Goal: Task Accomplishment & Management: Manage account settings

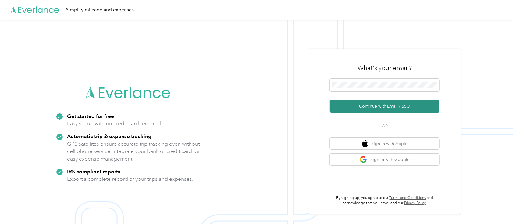
click at [369, 106] on button "Continue with Email / SSO" at bounding box center [385, 106] width 110 height 13
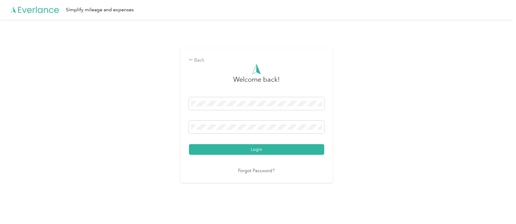
click at [189, 144] on button "Login" at bounding box center [256, 149] width 135 height 11
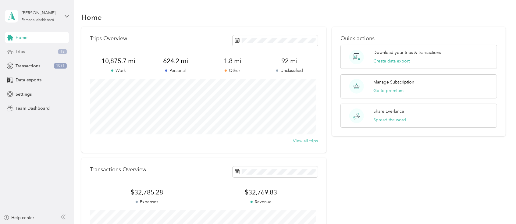
click at [39, 51] on div "Trips 13" at bounding box center [37, 51] width 64 height 11
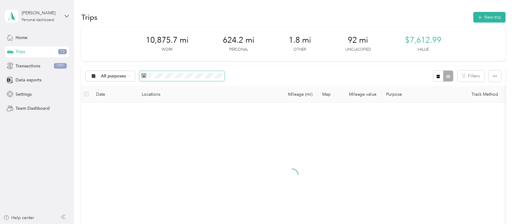
click at [146, 75] on span at bounding box center [181, 76] width 85 height 10
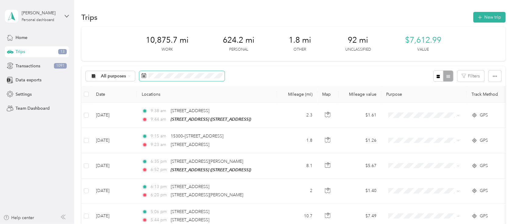
click at [143, 75] on icon at bounding box center [143, 75] width 5 height 5
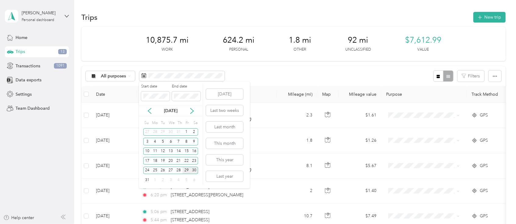
click at [185, 170] on div "29" at bounding box center [187, 171] width 8 height 8
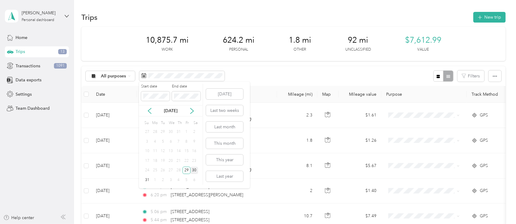
click at [176, 89] on div "End date" at bounding box center [186, 92] width 29 height 17
click at [180, 91] on span at bounding box center [186, 96] width 29 height 10
click at [188, 169] on div "29" at bounding box center [187, 171] width 8 height 8
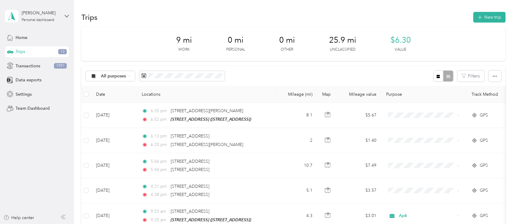
scroll to position [54, 0]
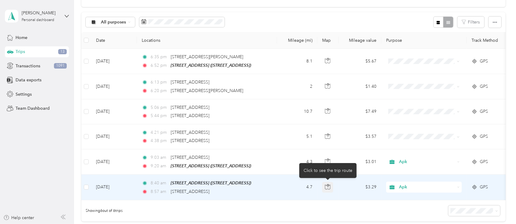
click at [326, 186] on icon "button" at bounding box center [327, 186] width 5 height 5
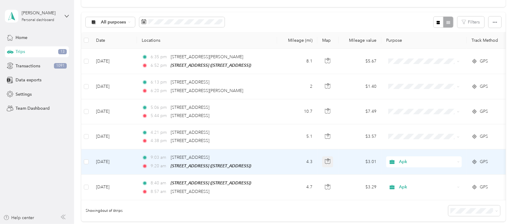
click at [329, 160] on icon "button" at bounding box center [327, 161] width 5 height 5
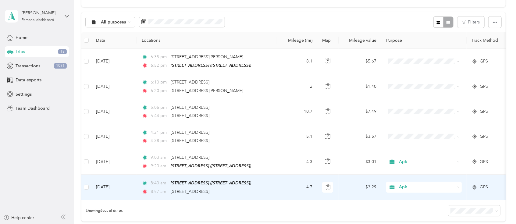
click at [418, 187] on span "Apk" at bounding box center [427, 187] width 56 height 7
click at [419, 131] on span "Compan" at bounding box center [429, 132] width 56 height 6
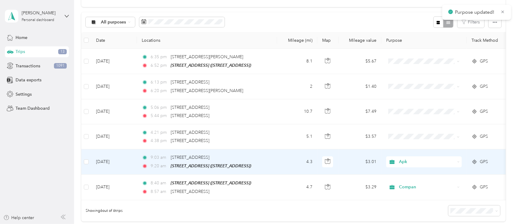
click at [414, 161] on span "Apk" at bounding box center [427, 162] width 56 height 7
click at [414, 107] on li "Compan" at bounding box center [424, 104] width 76 height 11
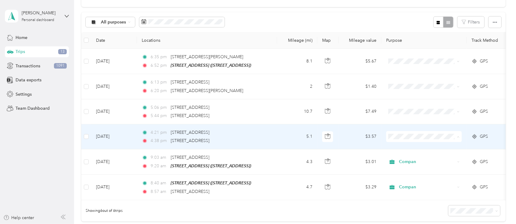
click at [402, 93] on li "Apk" at bounding box center [424, 92] width 76 height 11
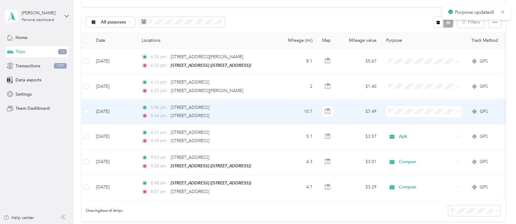
click at [406, 164] on span "Apk" at bounding box center [429, 165] width 56 height 6
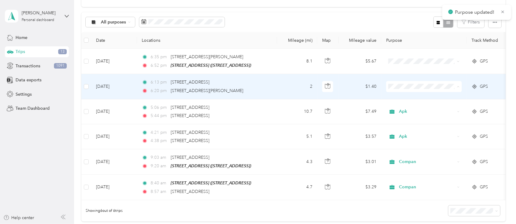
click at [404, 135] on li "Apk" at bounding box center [424, 140] width 76 height 11
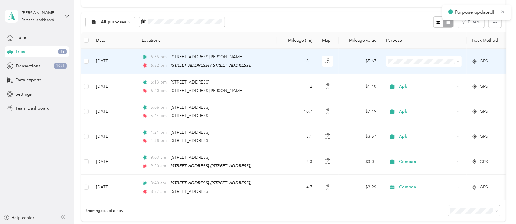
click at [401, 113] on span "Apk" at bounding box center [429, 115] width 56 height 6
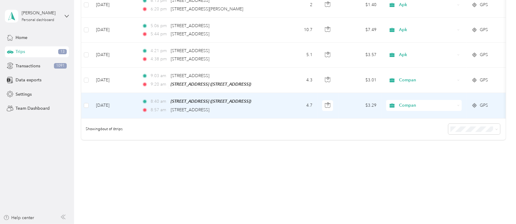
scroll to position [0, 0]
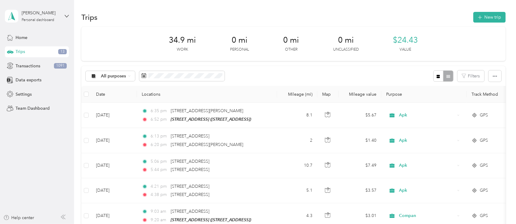
click at [62, 51] on span "13" at bounding box center [62, 51] width 9 height 5
